Goal: Task Accomplishment & Management: Manage account settings

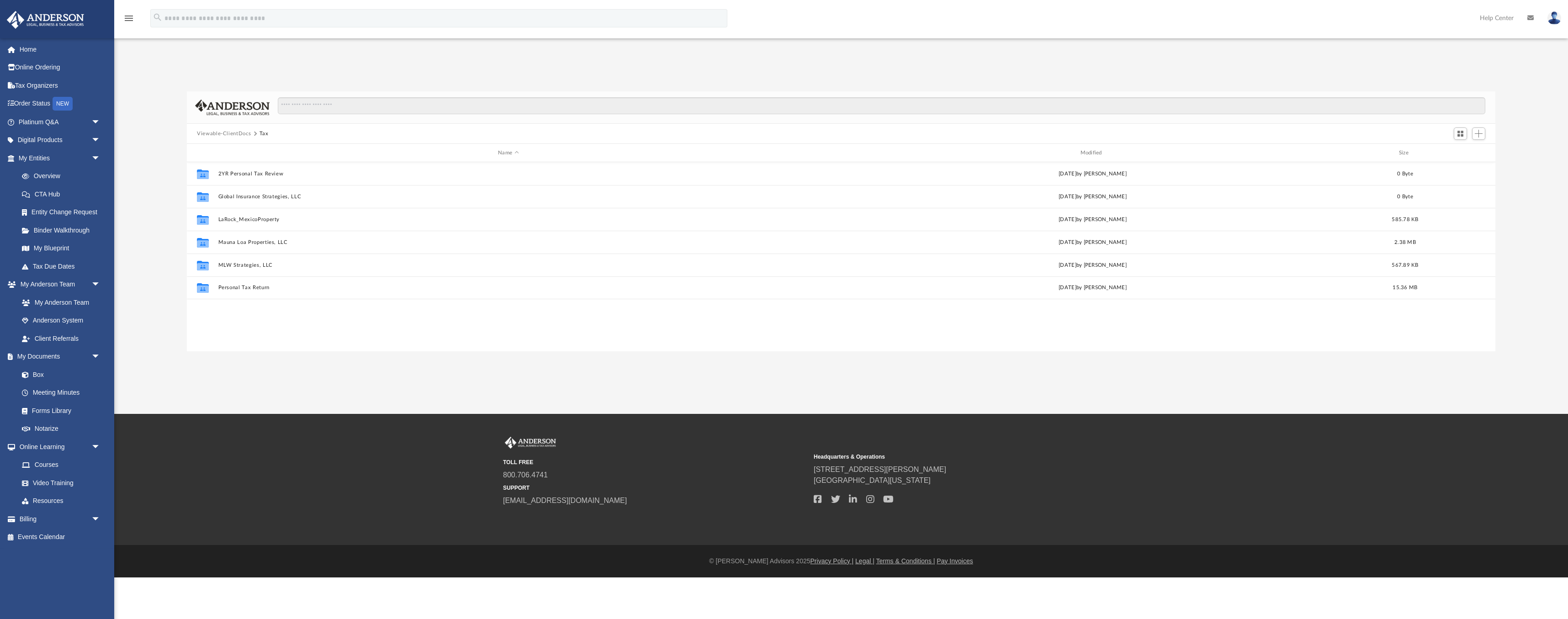
scroll to position [208, 1309]
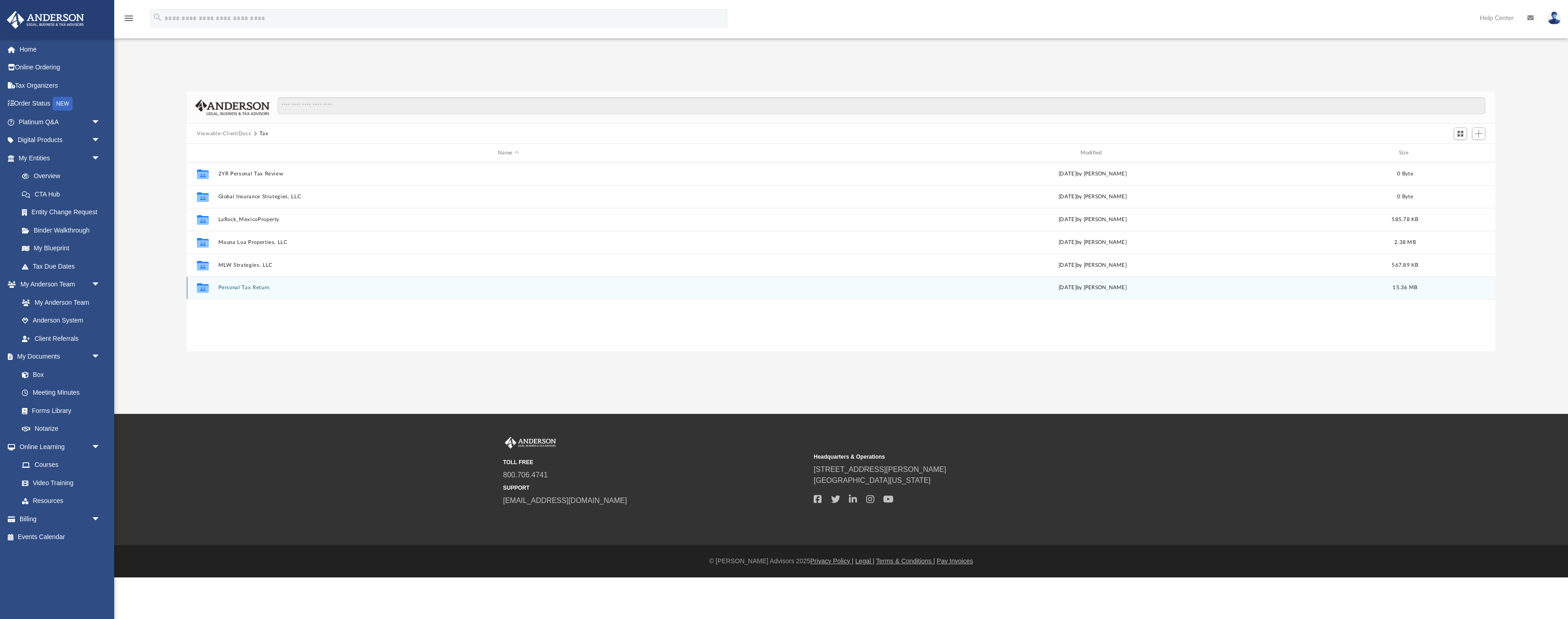
click at [236, 285] on button "Personal Tax Return" at bounding box center [508, 288] width 580 height 6
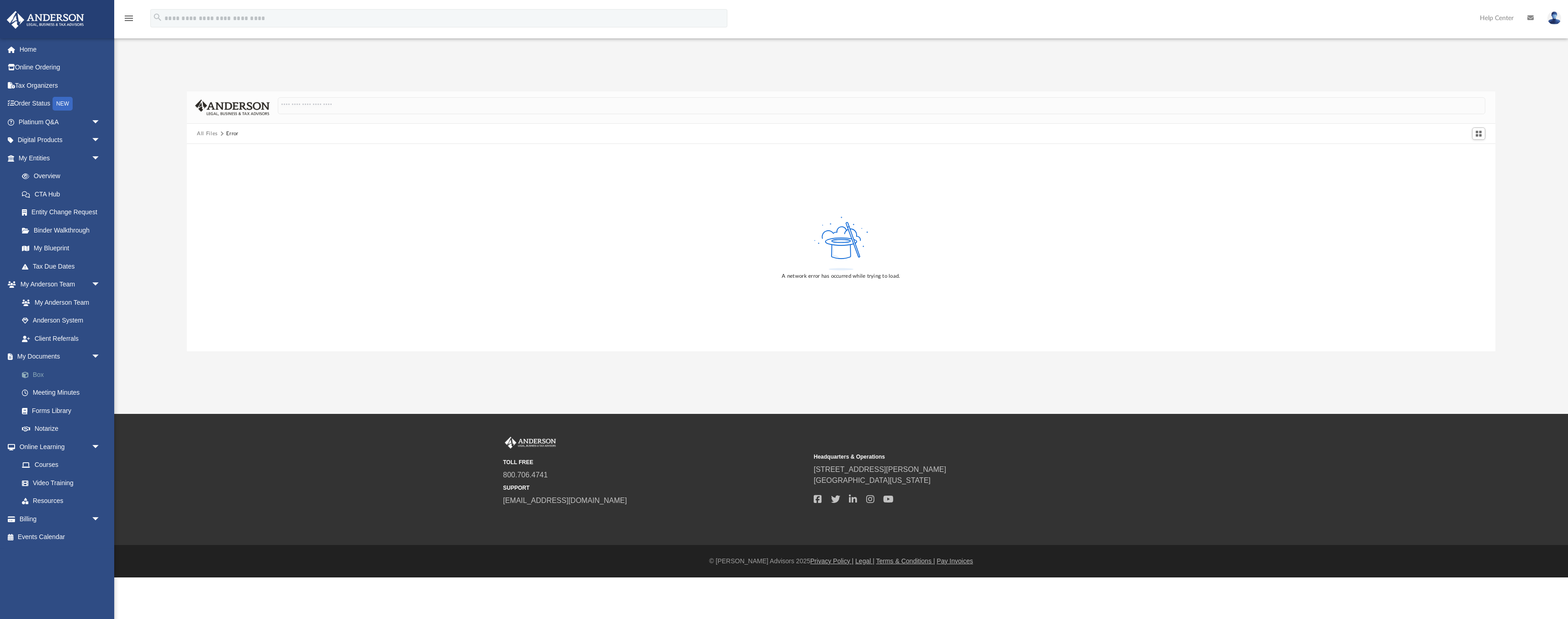
click at [58, 376] on link "Box" at bounding box center [63, 374] width 102 height 18
click at [29, 49] on link "Home" at bounding box center [60, 49] width 108 height 18
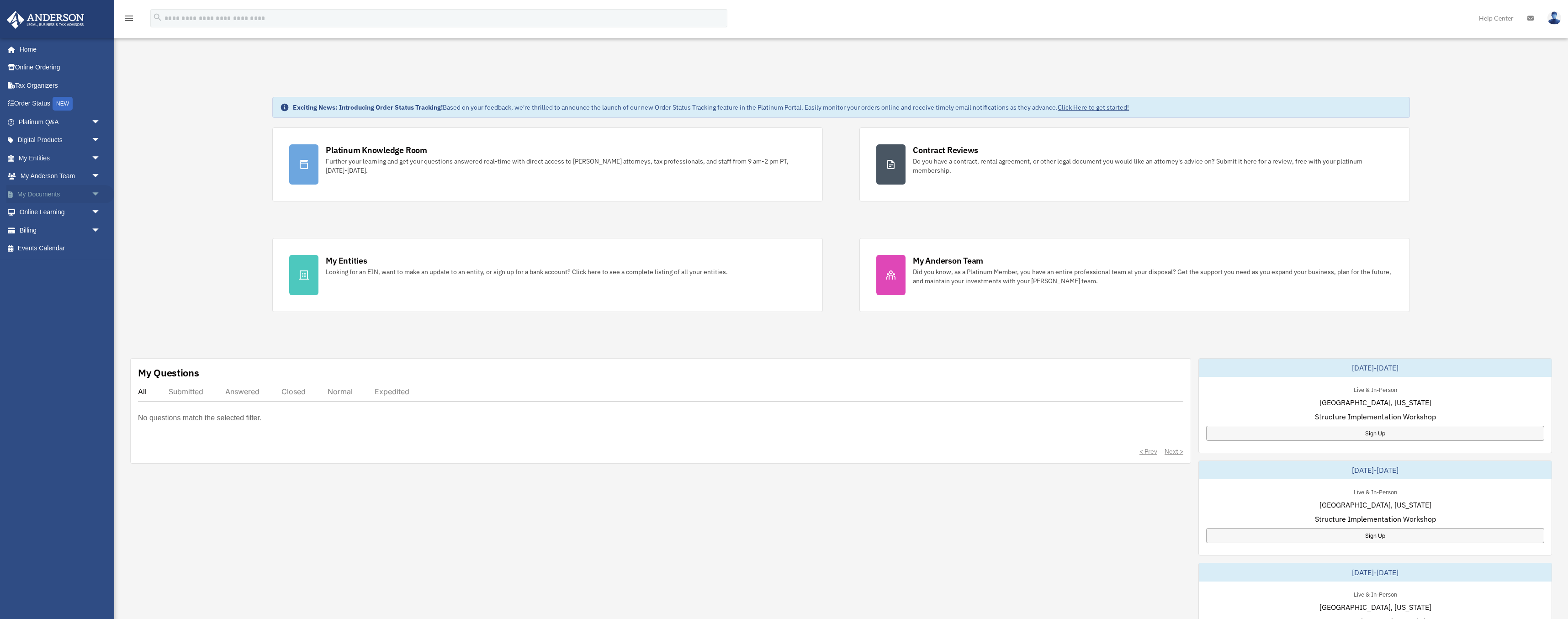
click at [56, 195] on link "My Documents arrow_drop_down" at bounding box center [60, 194] width 108 height 18
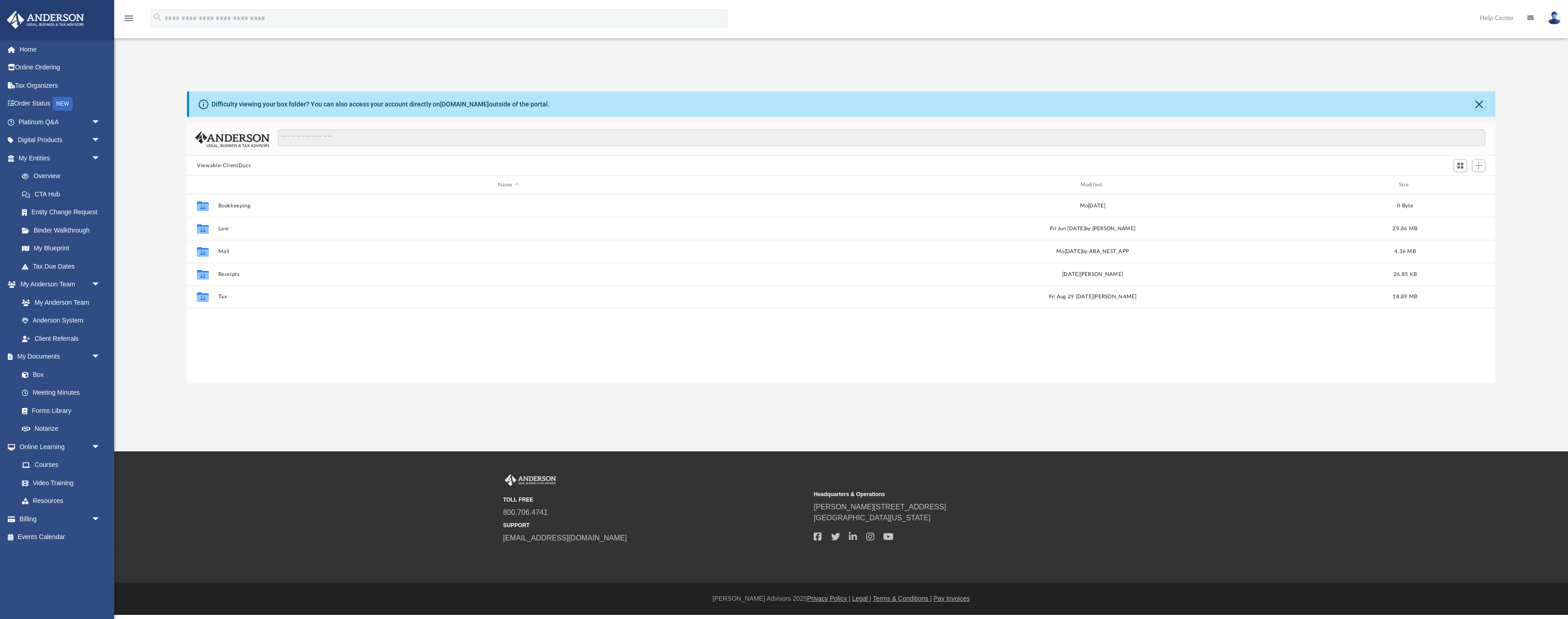
scroll to position [208, 1309]
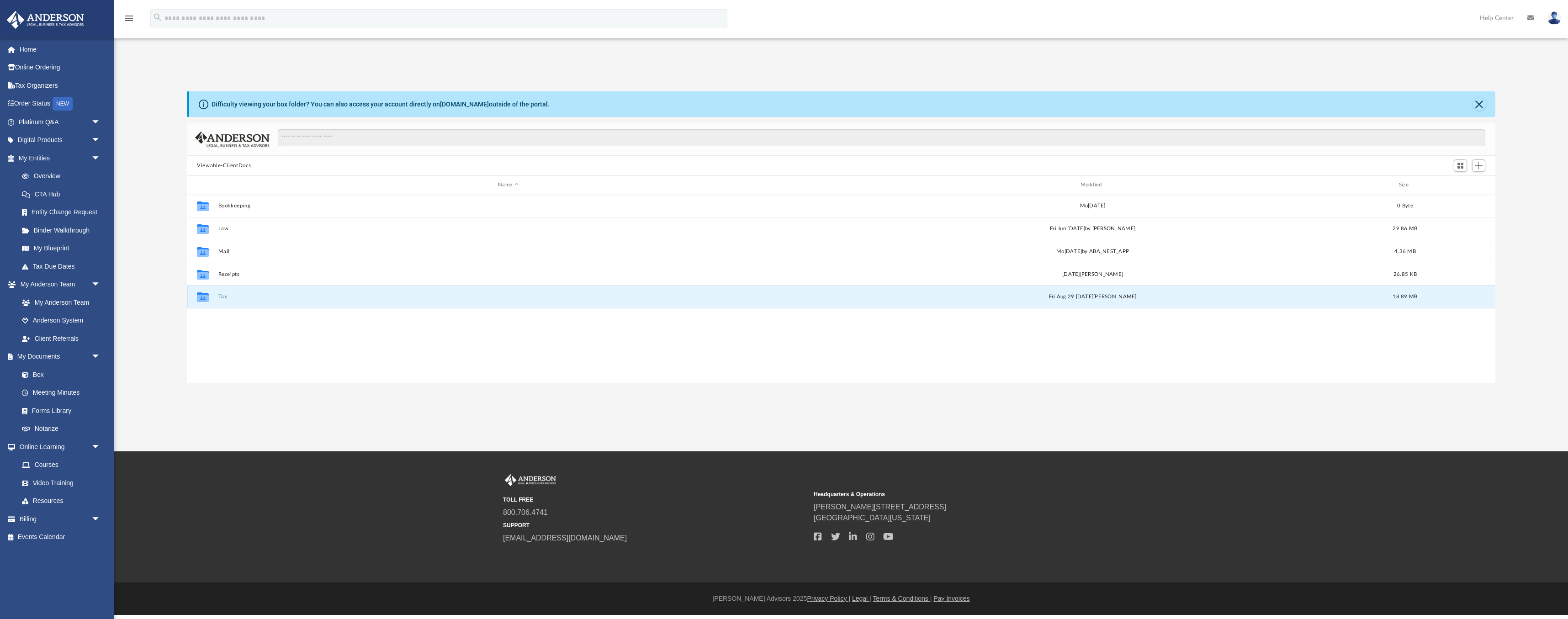
click at [221, 296] on button "Tax" at bounding box center [508, 297] width 580 height 6
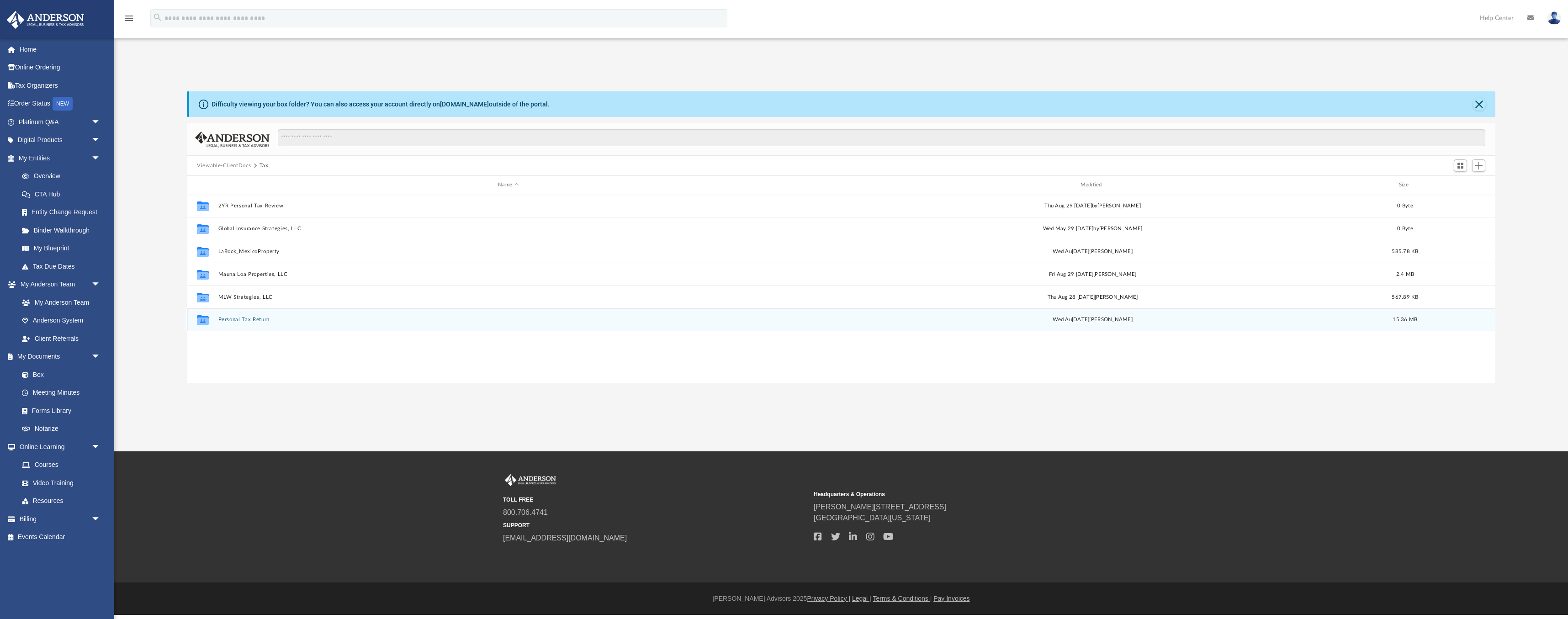
click at [254, 318] on button "Personal Tax Return" at bounding box center [508, 320] width 580 height 6
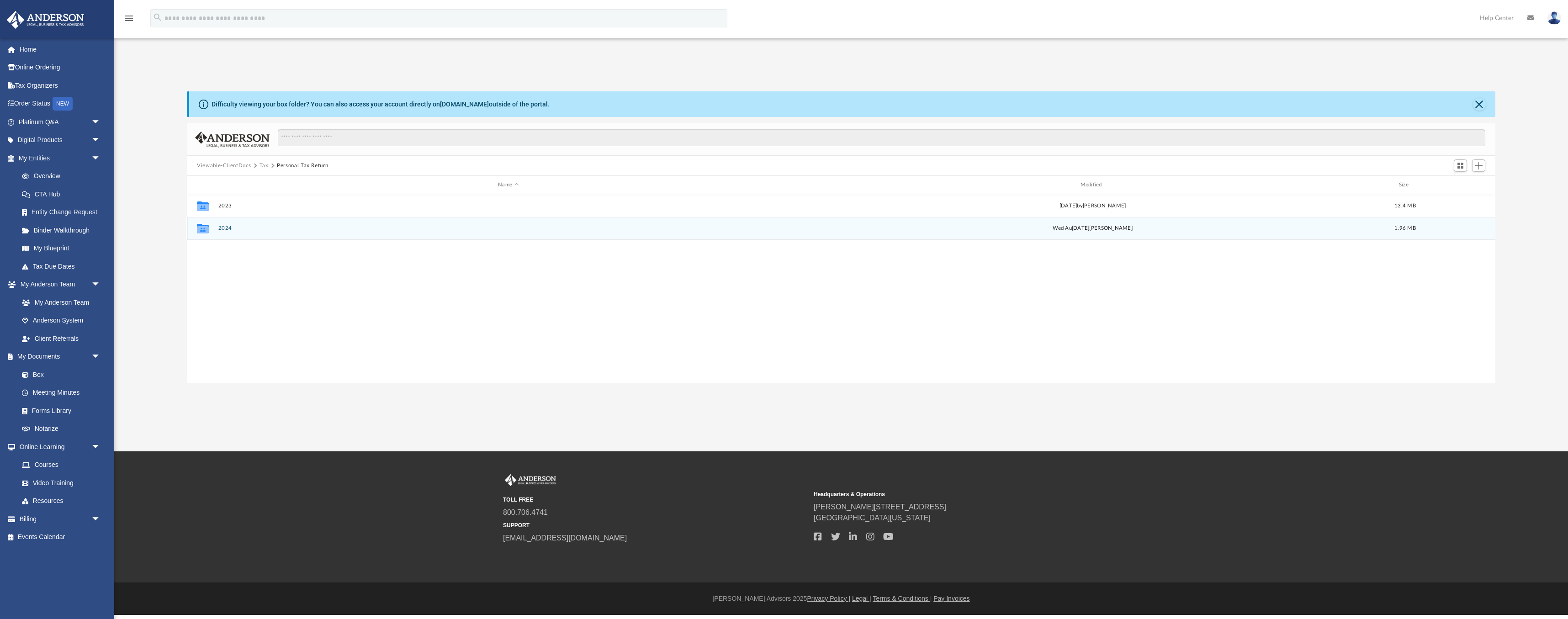
click at [224, 228] on button "2024" at bounding box center [508, 228] width 580 height 6
click at [248, 227] on button "IRS ESTIMATED PAYMENTS" at bounding box center [508, 228] width 580 height 6
click at [280, 164] on button "2024" at bounding box center [281, 166] width 14 height 9
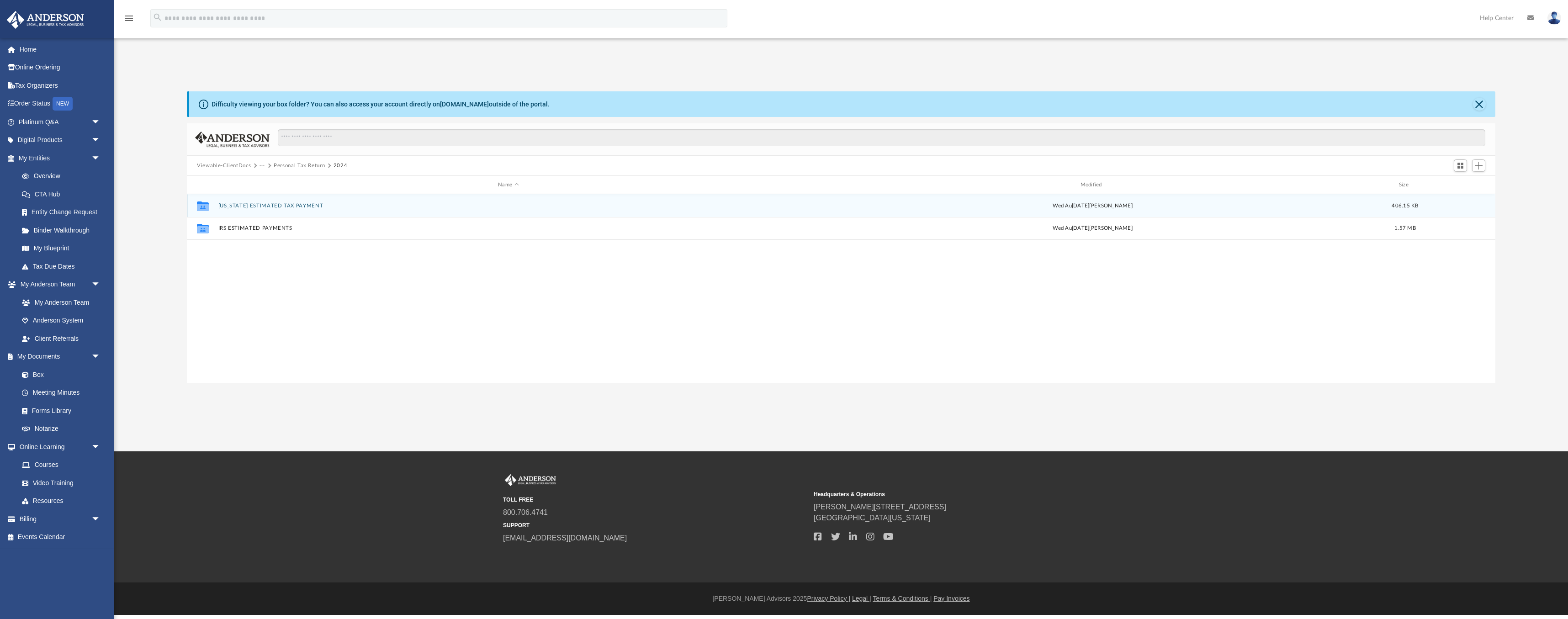
click at [256, 205] on button "[US_STATE] ESTIMATED TAX PAYMENT" at bounding box center [508, 206] width 580 height 6
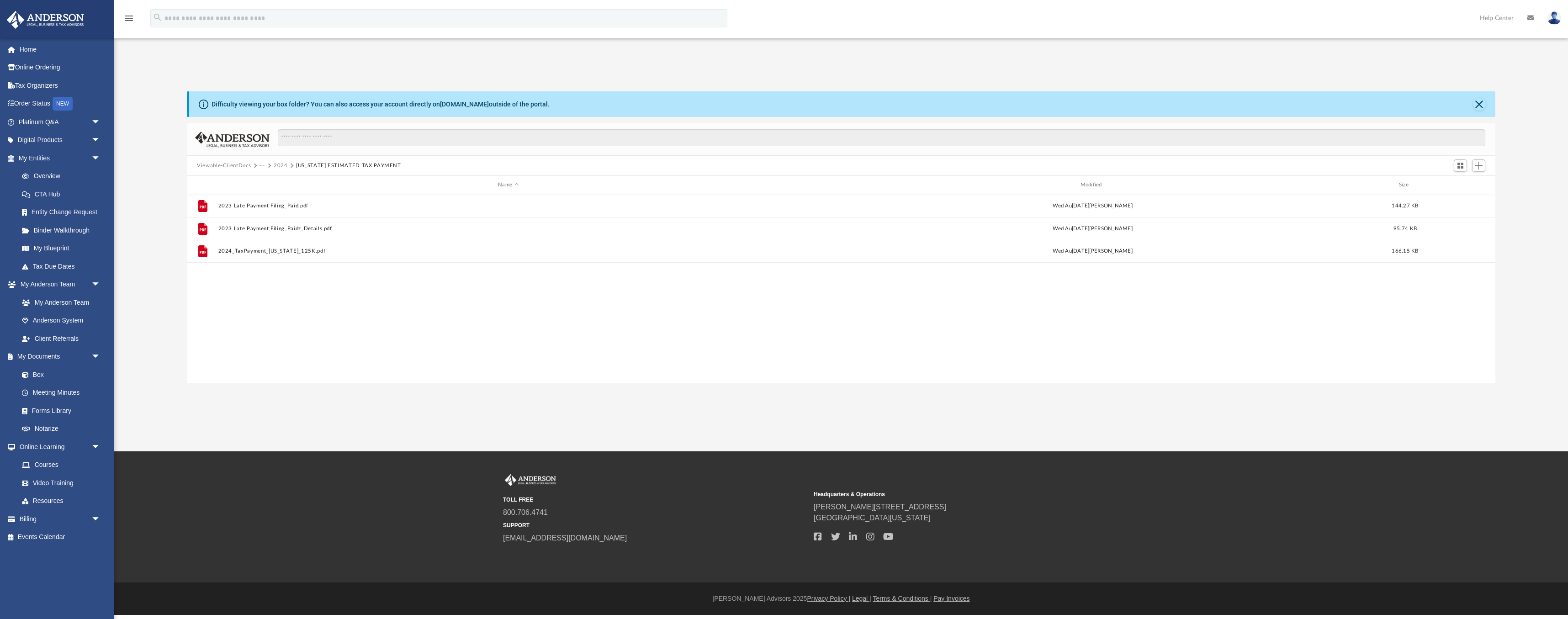
click at [262, 167] on button "···" at bounding box center [262, 166] width 6 height 9
click at [272, 194] on li "Personal Tax Return" at bounding box center [290, 196] width 51 height 10
click at [243, 166] on button "Viewable-ClientDocs" at bounding box center [224, 166] width 54 height 9
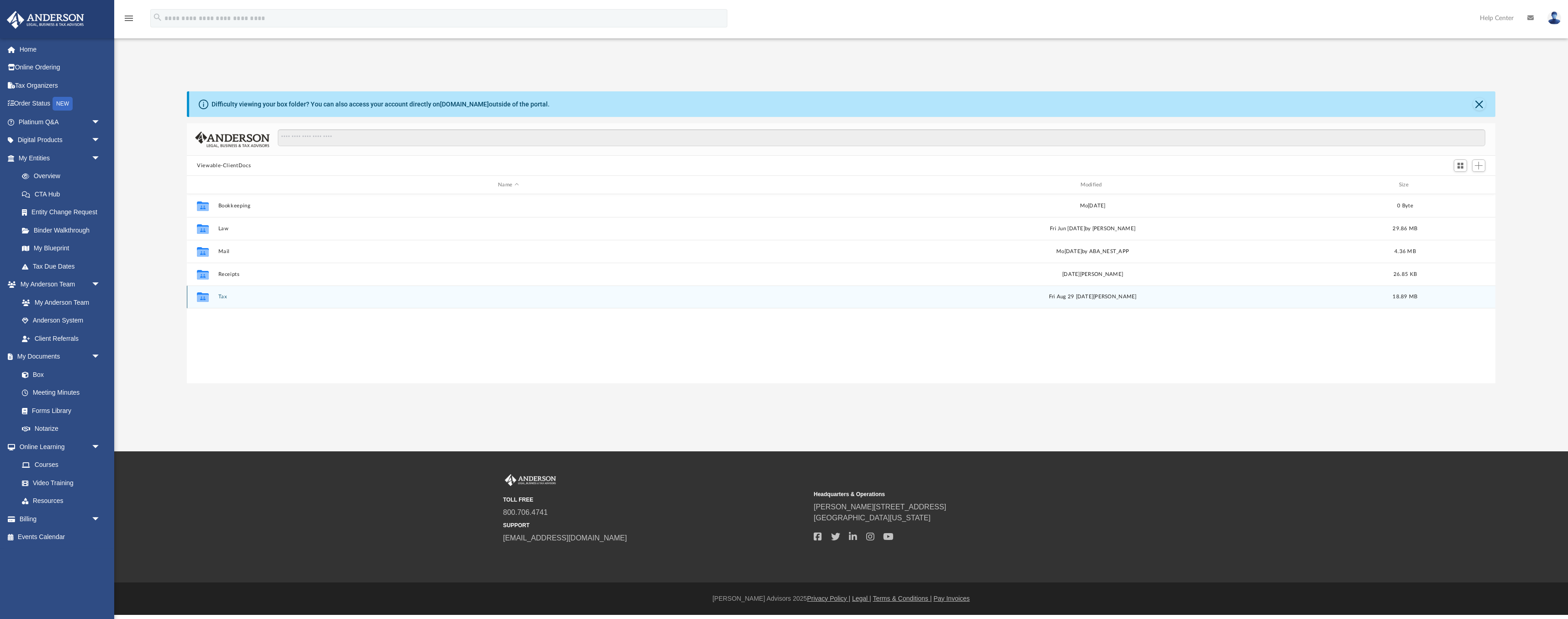
click at [224, 295] on button "Tax" at bounding box center [508, 297] width 580 height 6
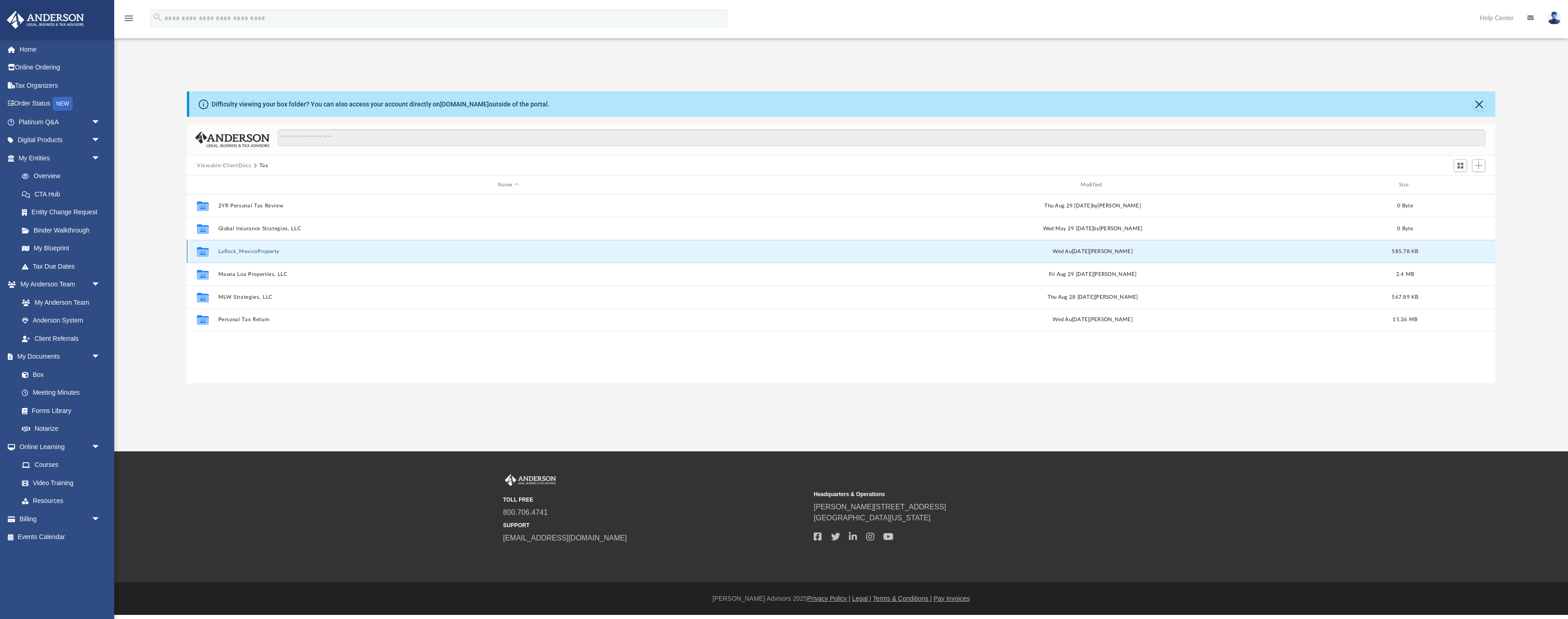
click at [247, 248] on button "LaRock_MexicoProperty" at bounding box center [508, 251] width 580 height 6
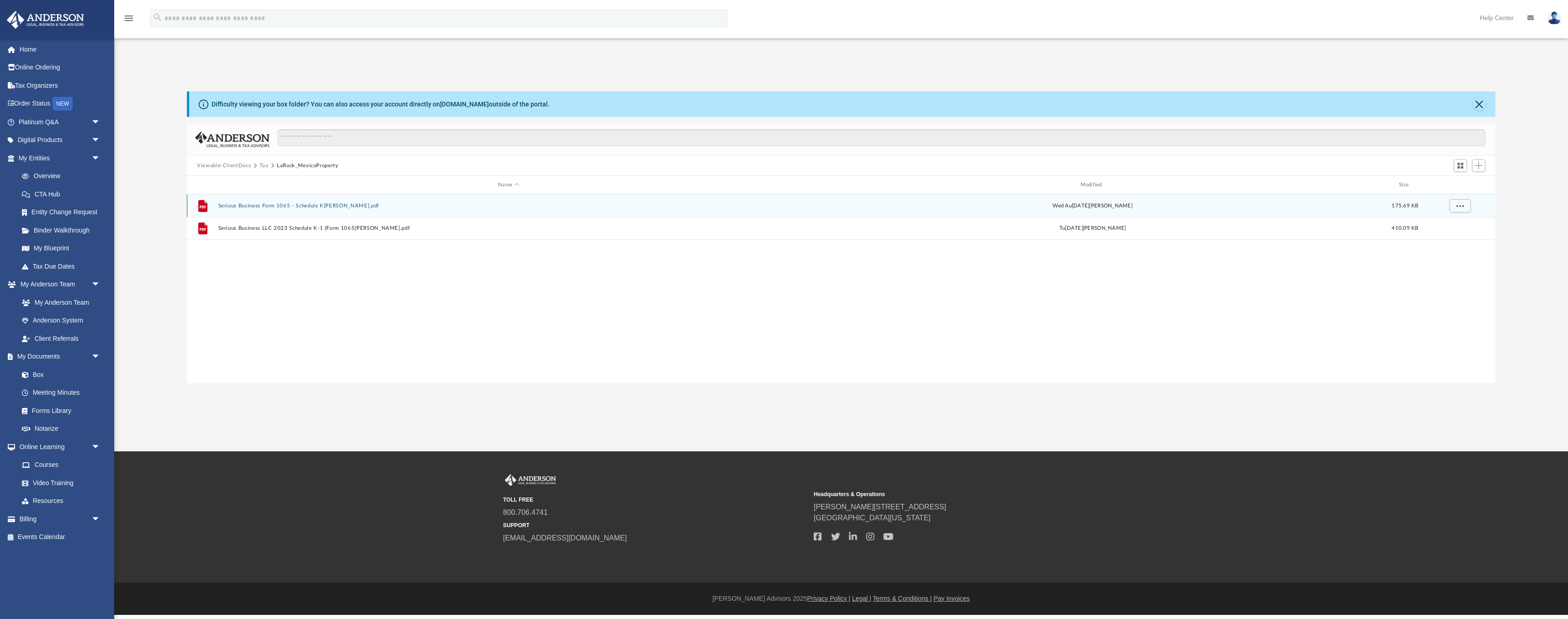
click at [285, 205] on button "Serious Business Form 1065 - Schedule K[PERSON_NAME].pdf" at bounding box center [508, 206] width 580 height 6
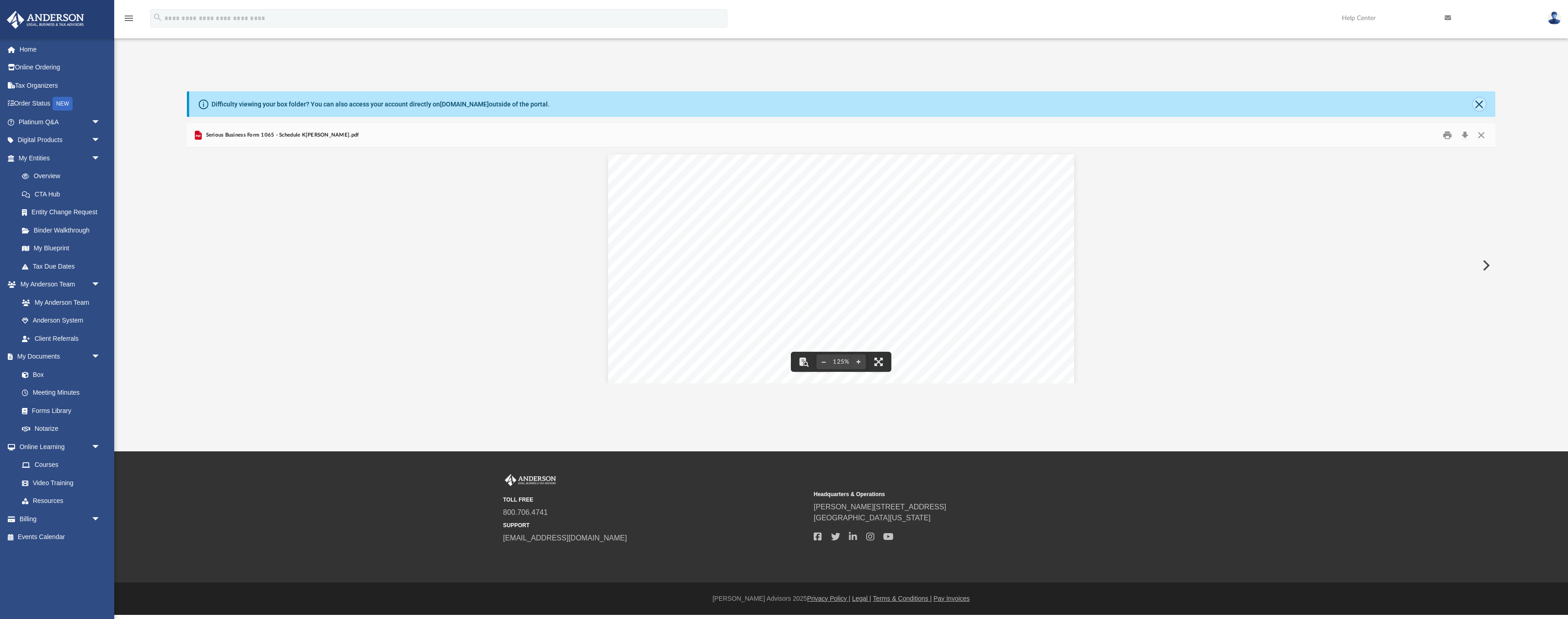
click at [1482, 105] on button "Close" at bounding box center [1479, 104] width 13 height 13
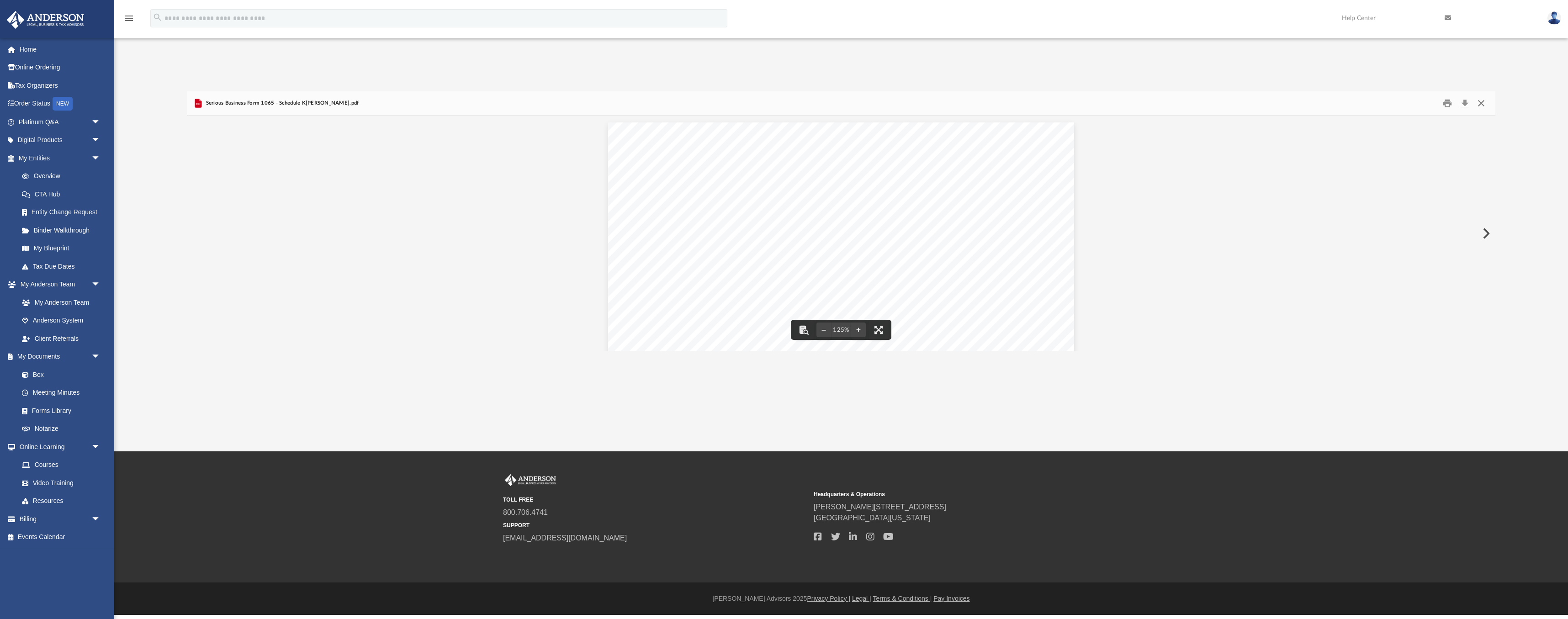
click at [1481, 102] on button "Close" at bounding box center [1481, 103] width 16 height 14
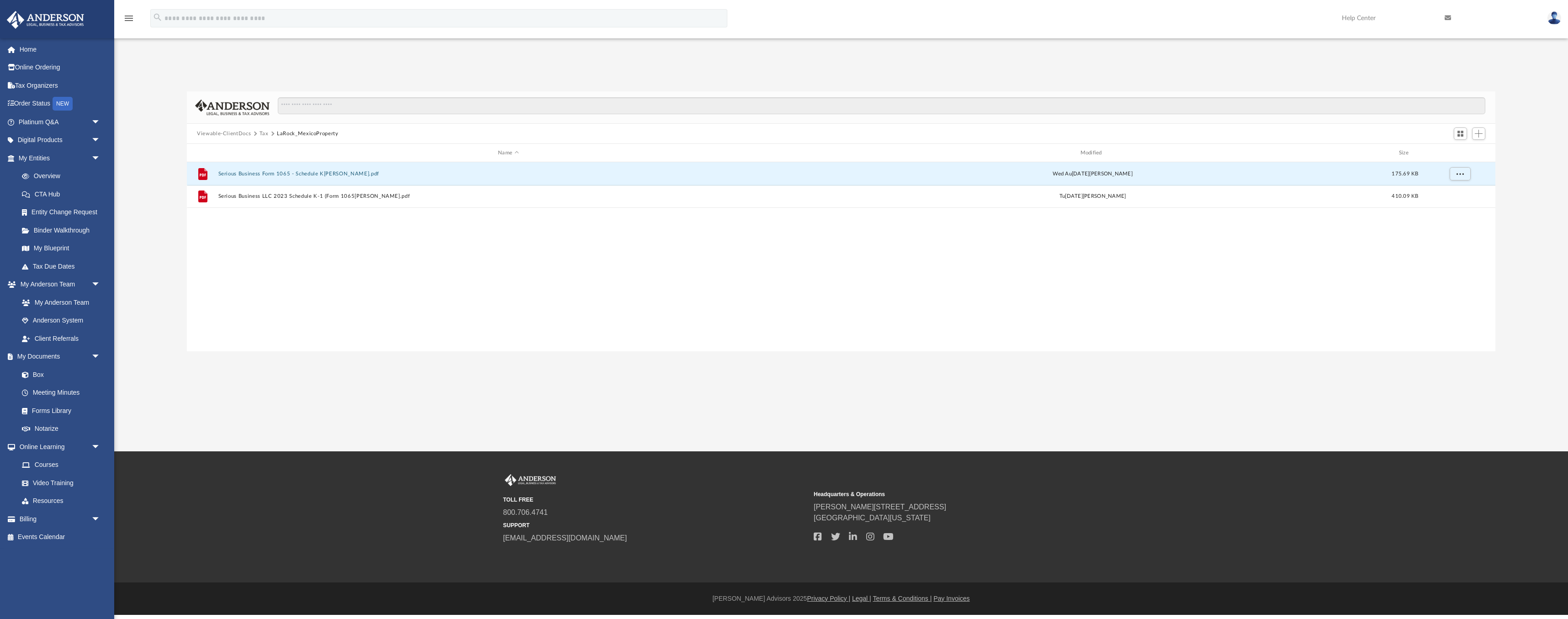
click at [262, 133] on button "Tax" at bounding box center [264, 134] width 9 height 9
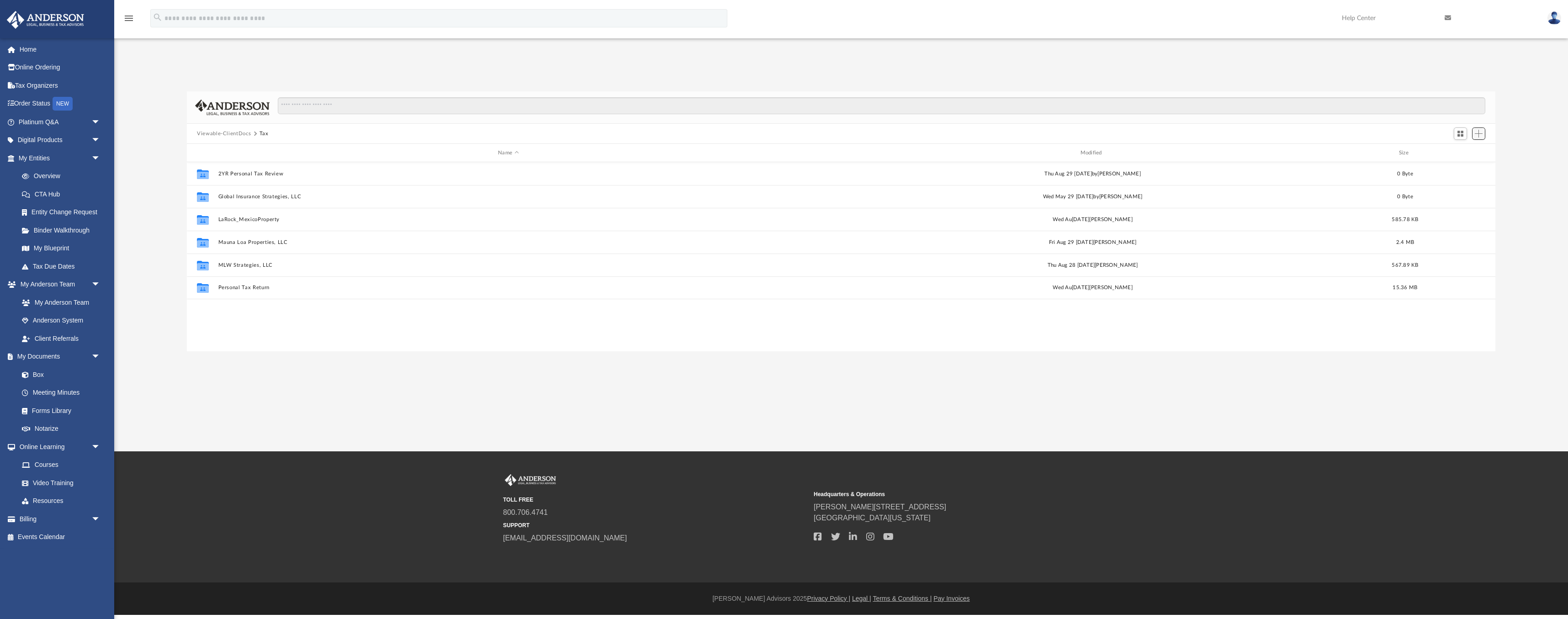
click at [1480, 136] on span "Add" at bounding box center [1479, 133] width 8 height 8
click at [1459, 167] on li "New Folder" at bounding box center [1466, 166] width 29 height 10
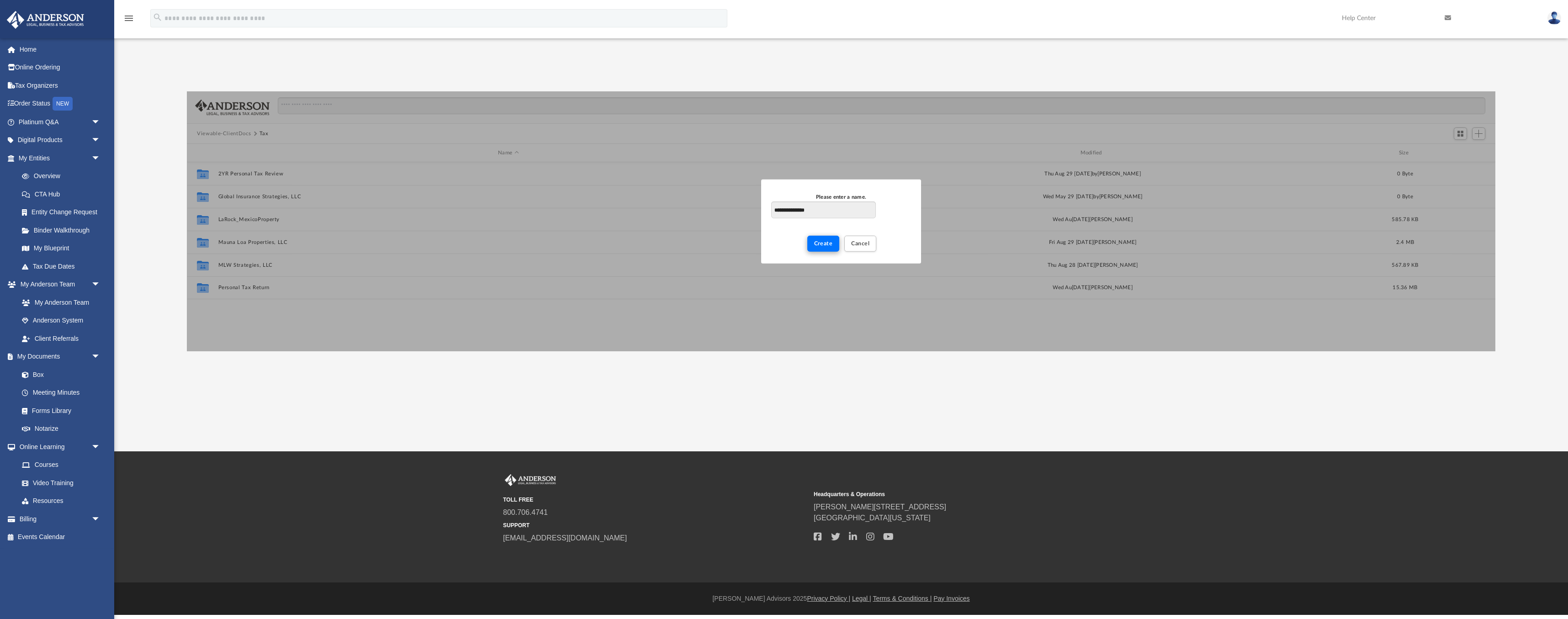
type input "**********"
click at [823, 246] on span "Create" at bounding box center [824, 243] width 19 height 5
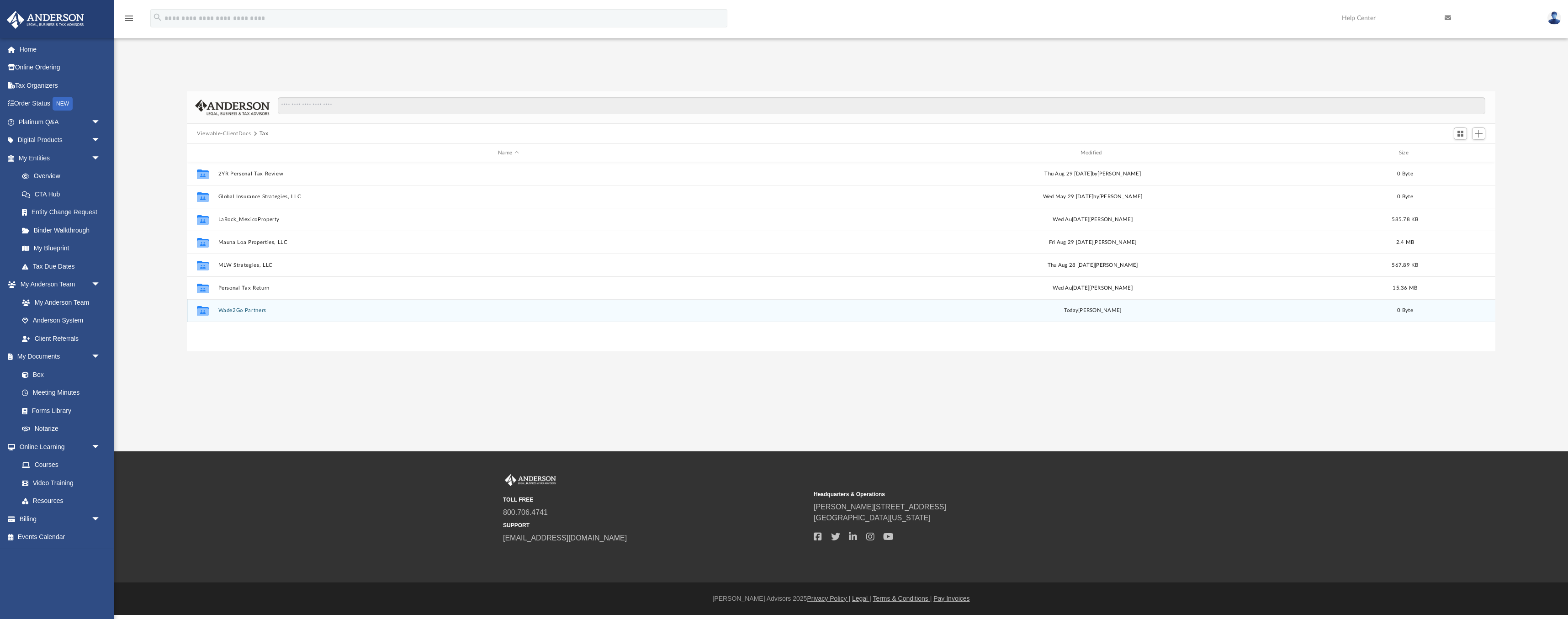
click at [243, 312] on button "Wade2Go Partners" at bounding box center [508, 310] width 580 height 6
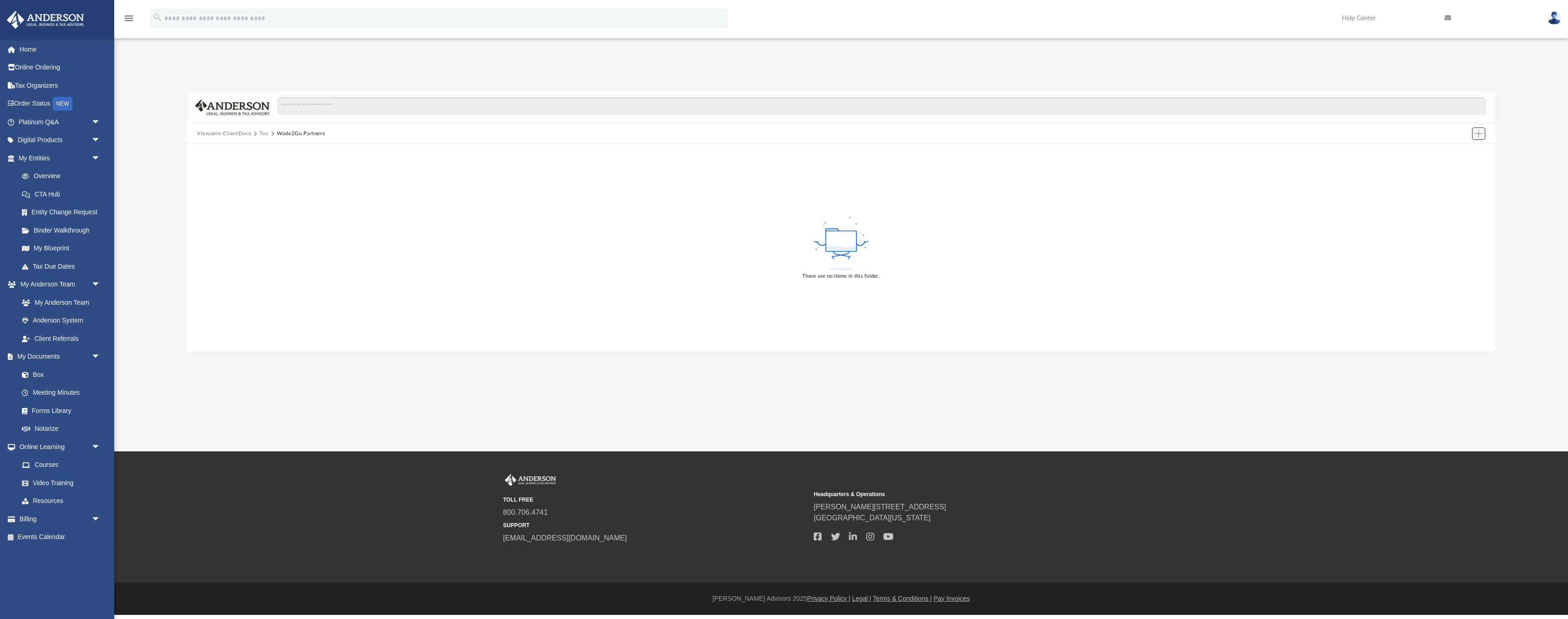
click at [1478, 135] on span "Add" at bounding box center [1479, 133] width 8 height 8
click at [1461, 166] on li "New Folder" at bounding box center [1466, 166] width 29 height 10
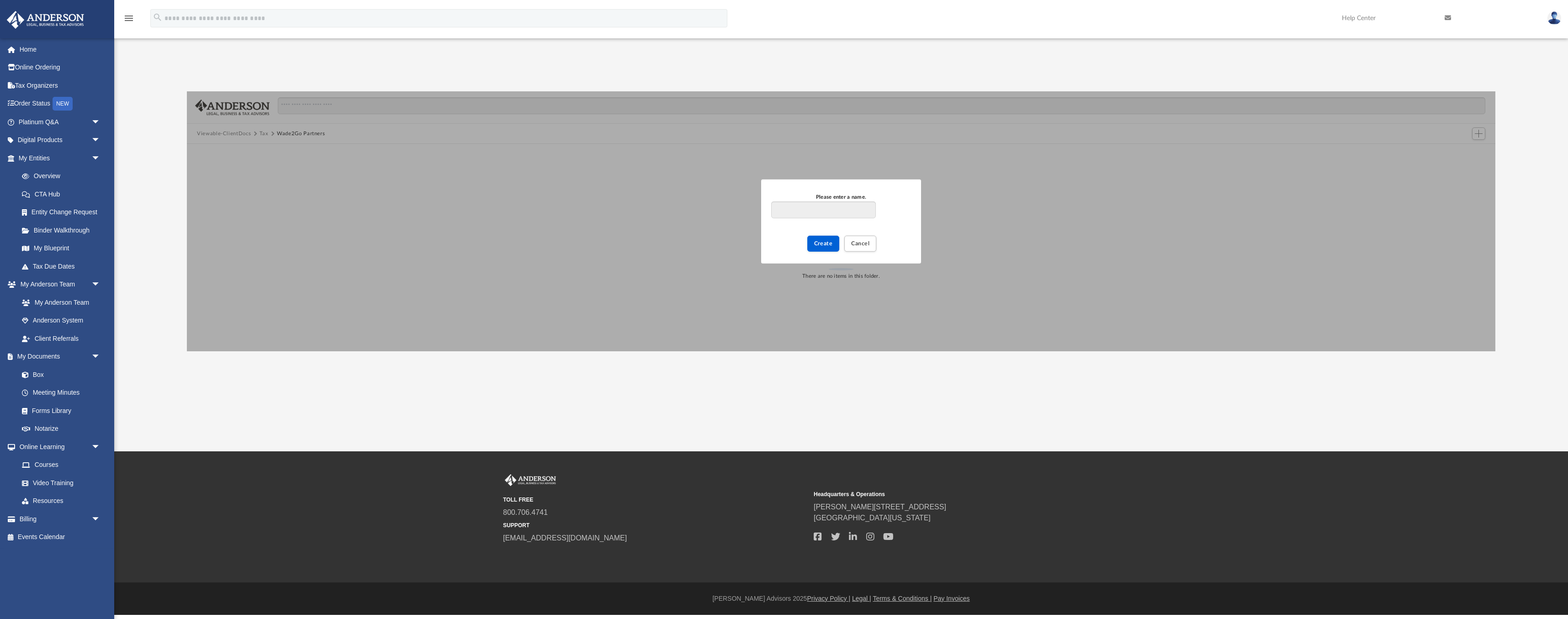
type input "*"
type input "****"
click at [824, 245] on span "Create" at bounding box center [824, 243] width 19 height 5
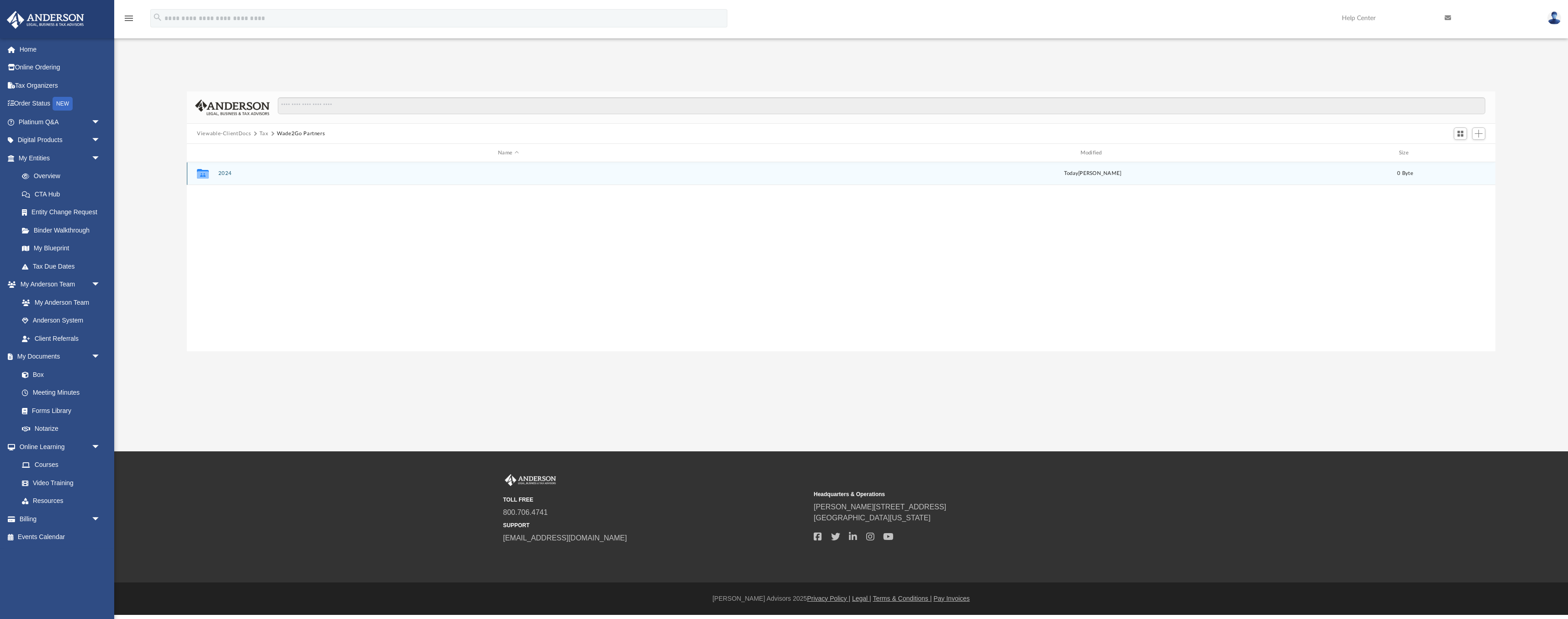
click at [226, 172] on button "2024" at bounding box center [508, 173] width 580 height 6
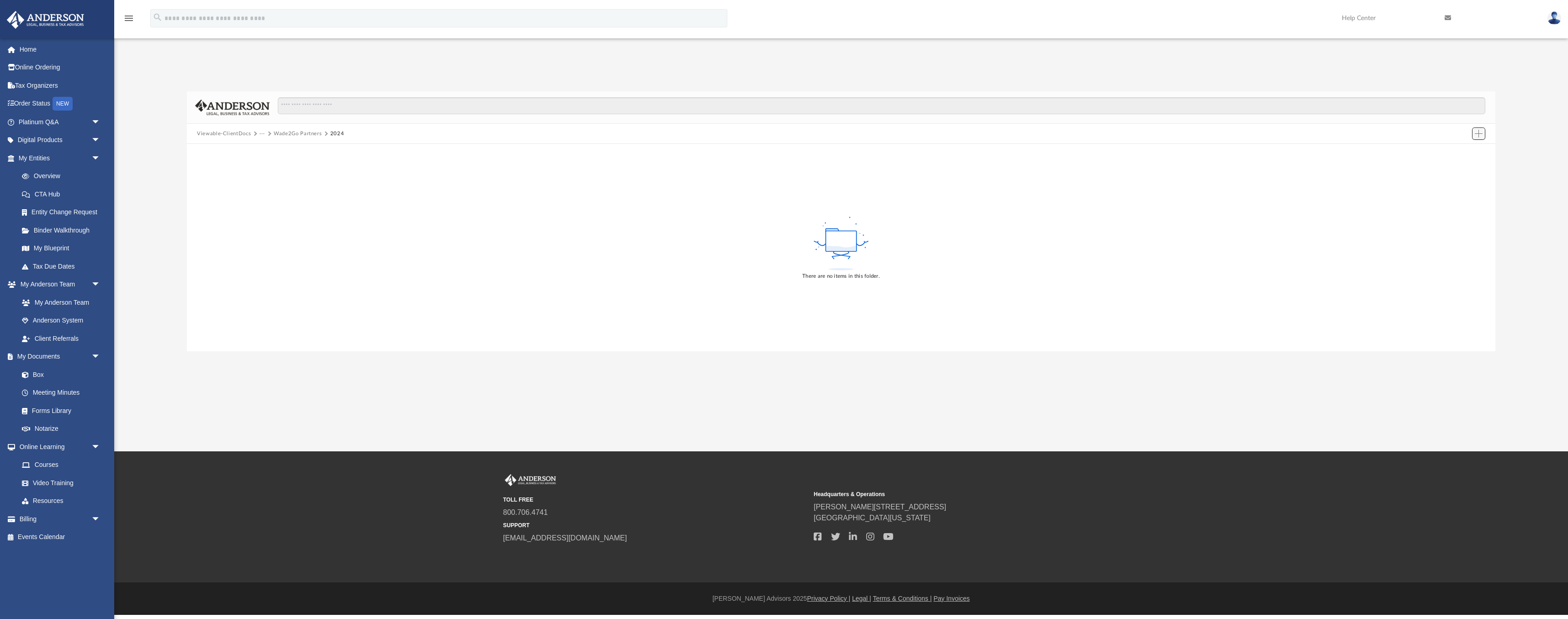
click at [1480, 131] on span "Add" at bounding box center [1479, 133] width 8 height 8
click at [1467, 152] on li "Upload" at bounding box center [1466, 152] width 29 height 10
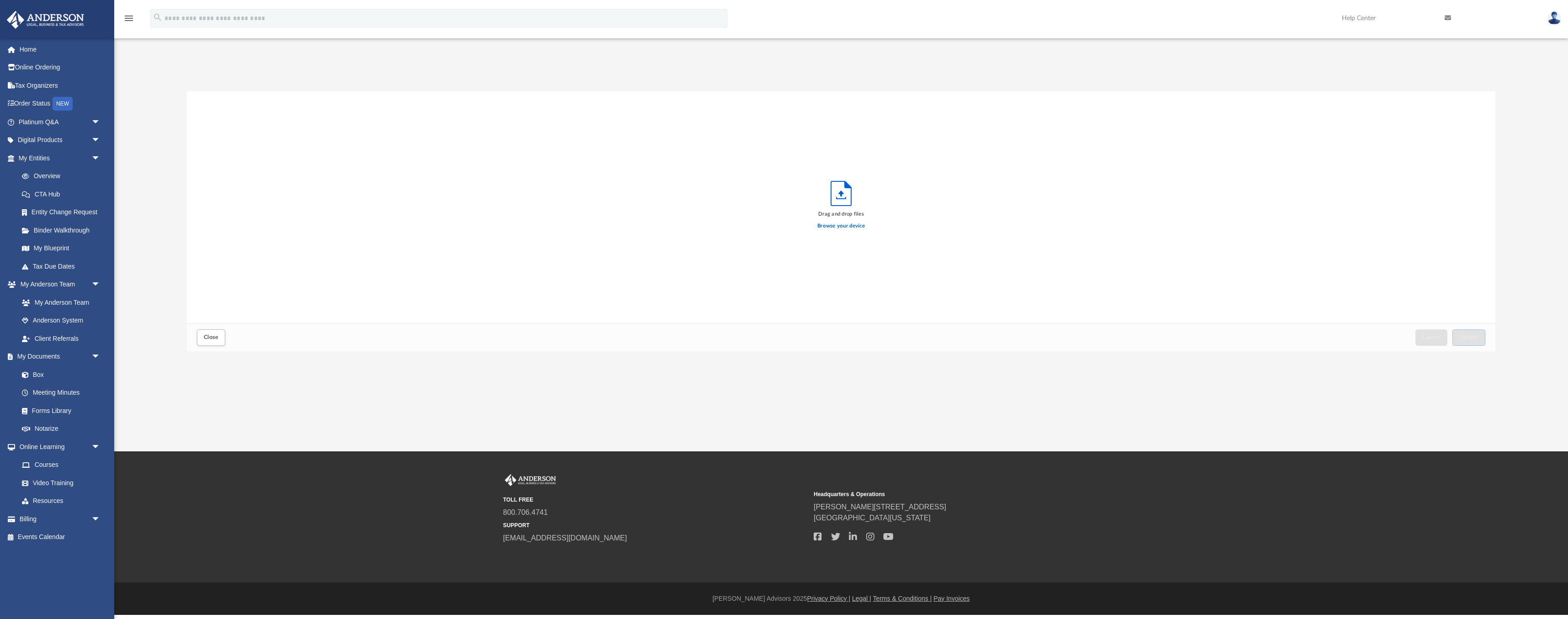
scroll to position [232, 1309]
click at [849, 224] on label "Browse your device" at bounding box center [841, 226] width 47 height 9
click at [0, 0] on input "Browse your device" at bounding box center [0, 0] width 0 height 0
click at [1469, 336] on span "Upload" at bounding box center [1469, 337] width 19 height 5
click at [208, 337] on span "Close" at bounding box center [211, 337] width 15 height 5
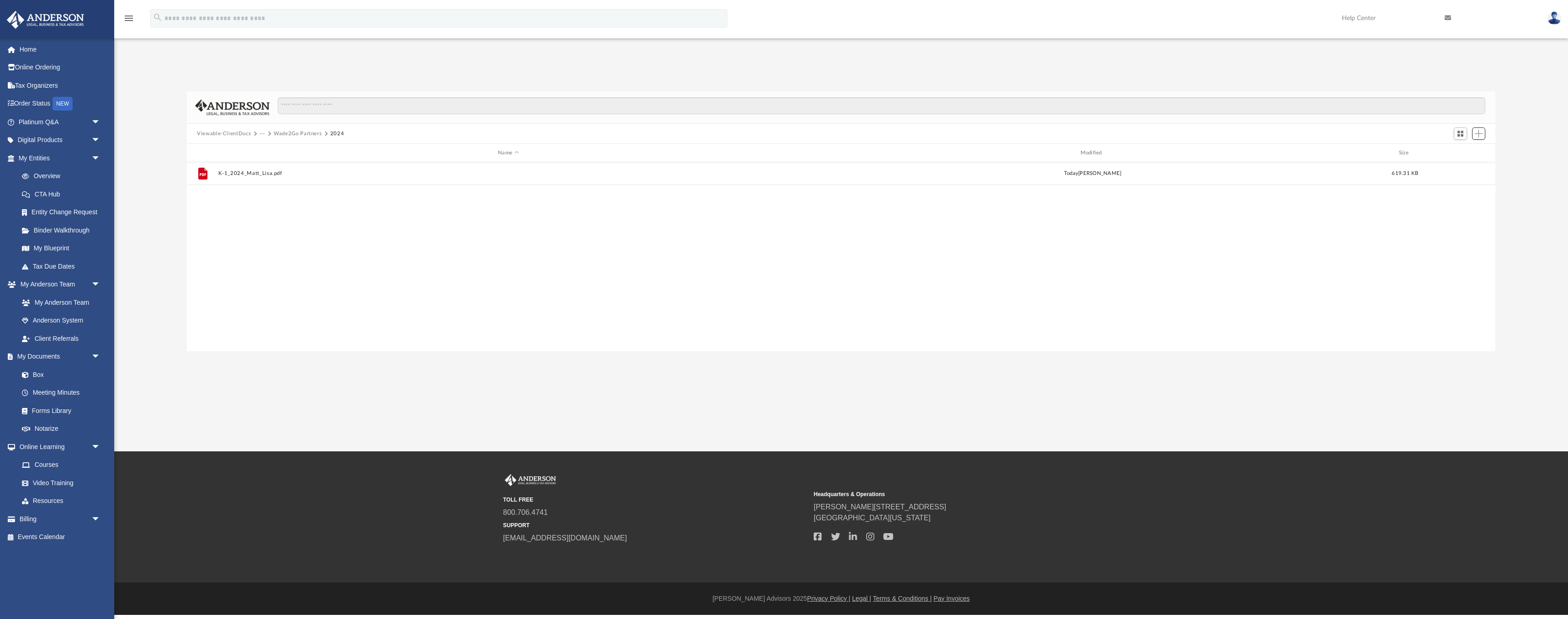
scroll to position [208, 1309]
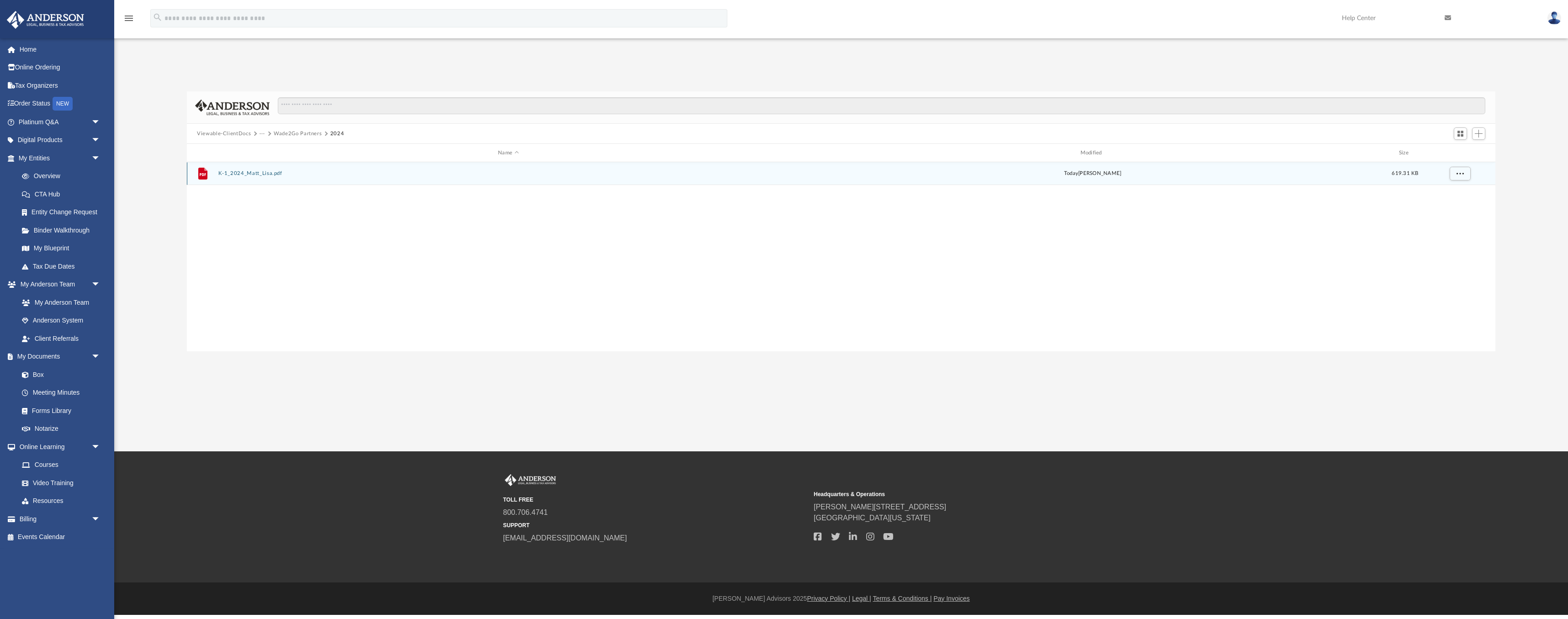
click at [248, 173] on button "K-1_2024_Matt_Lisa.pdf" at bounding box center [508, 173] width 580 height 6
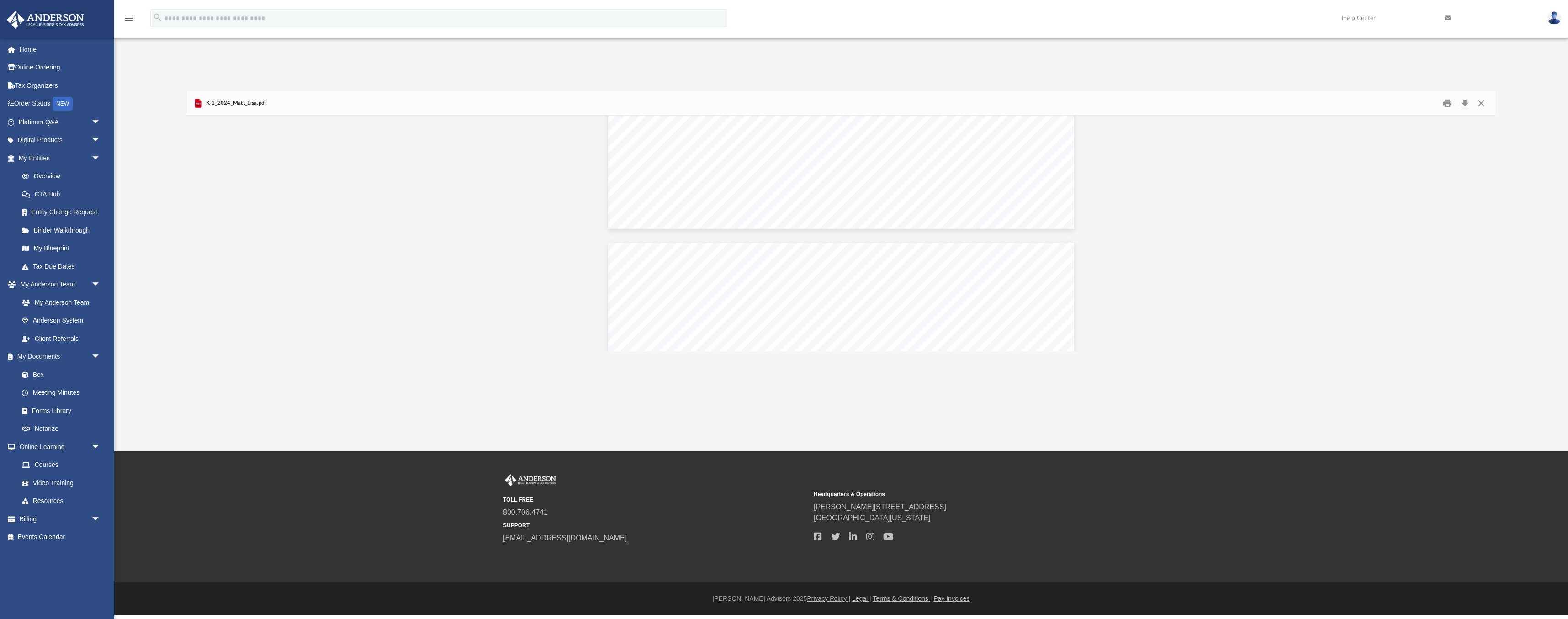
scroll to position [3432, 0]
click at [1486, 102] on button "Close" at bounding box center [1481, 103] width 16 height 14
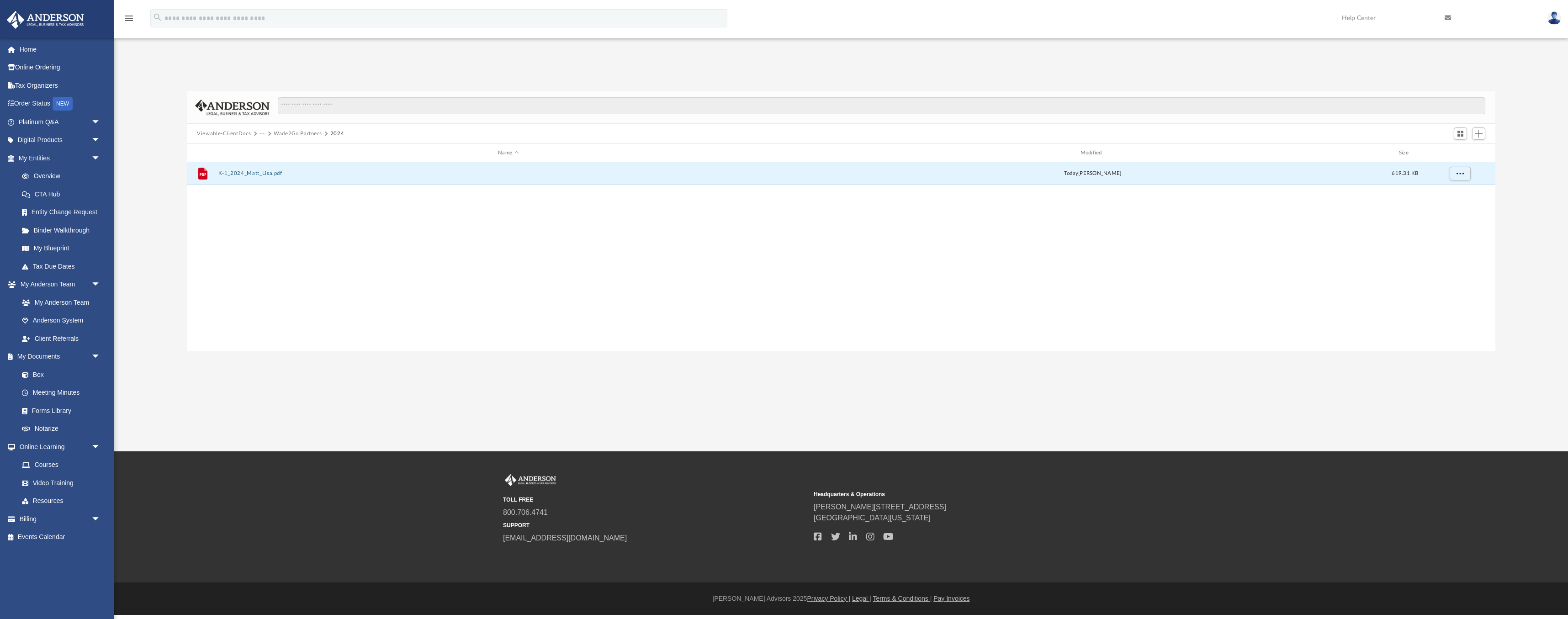
click at [243, 133] on button "Viewable-ClientDocs" at bounding box center [224, 134] width 54 height 9
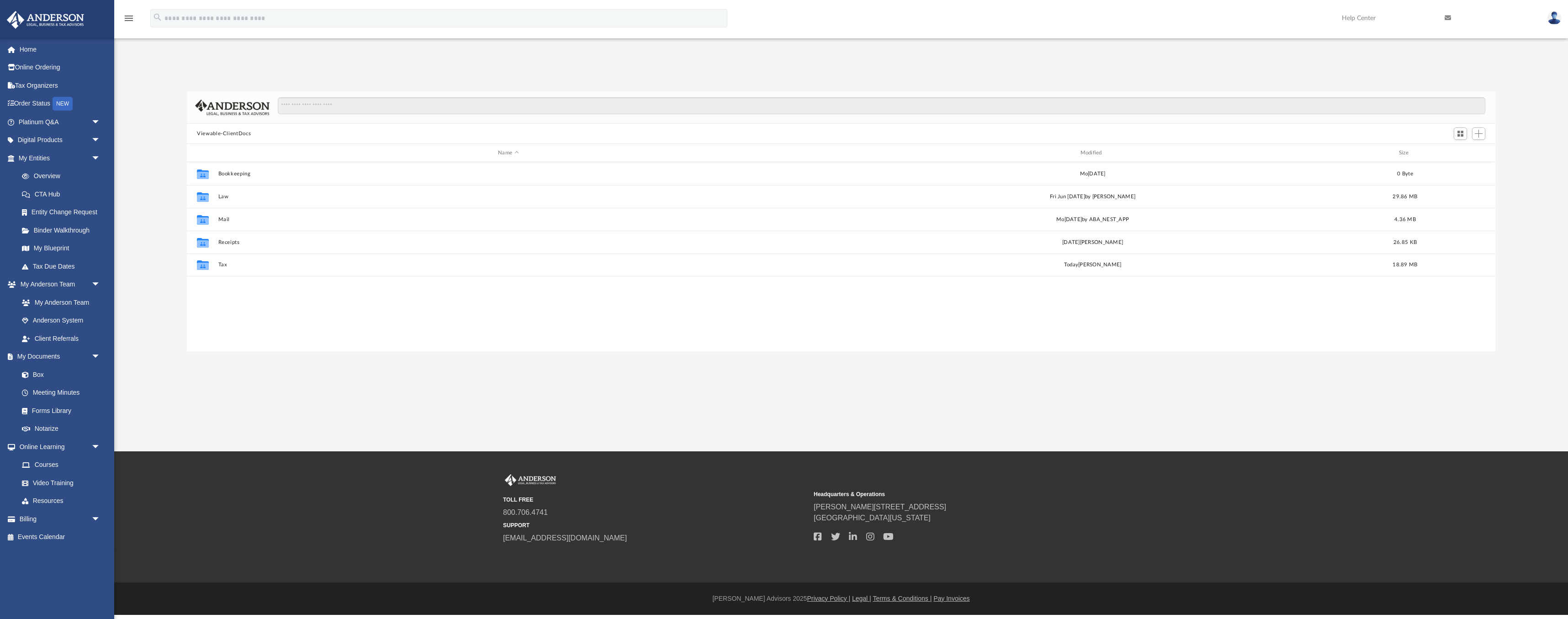
click at [294, 307] on div "Collaborated Folder Bookkeeping Mon [DATE] 1[DATE]ollaborated Folder Law Fri Ju…" at bounding box center [841, 256] width 1309 height 189
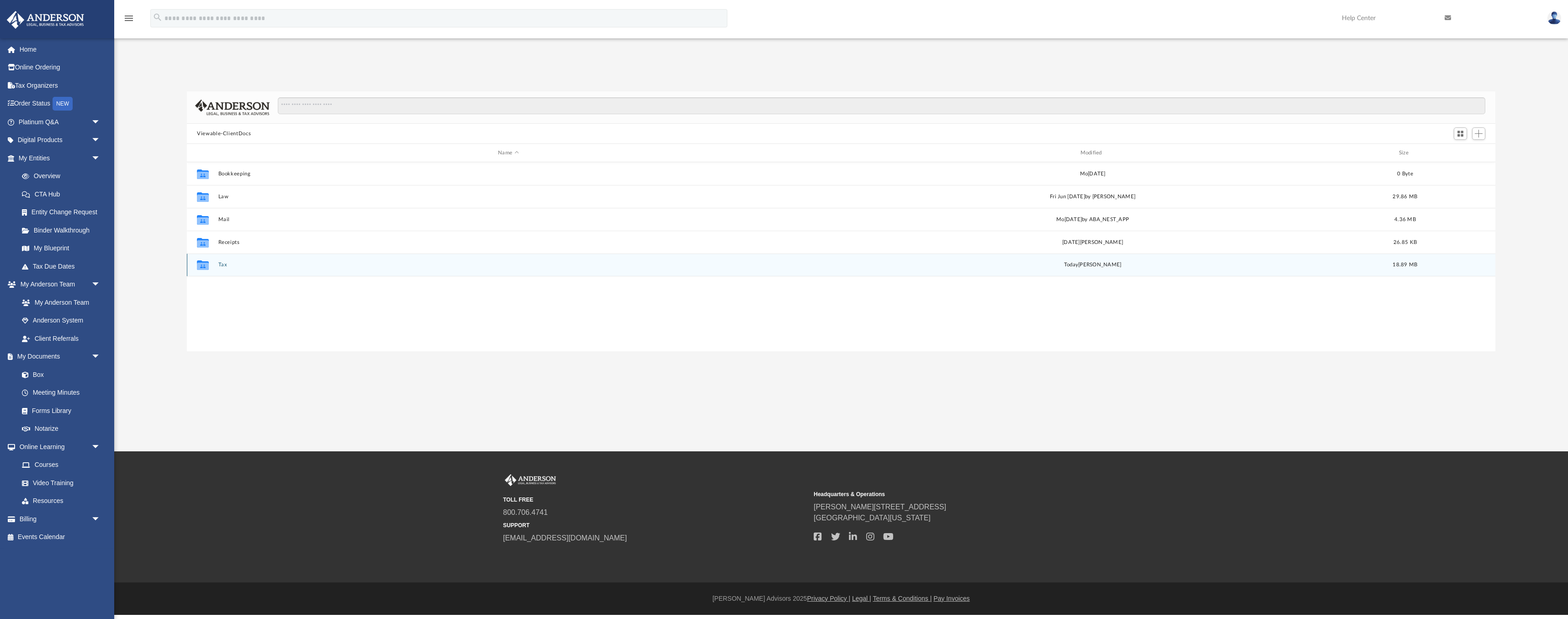
click at [222, 267] on button "Tax" at bounding box center [508, 265] width 580 height 6
